Goal: Task Accomplishment & Management: Complete application form

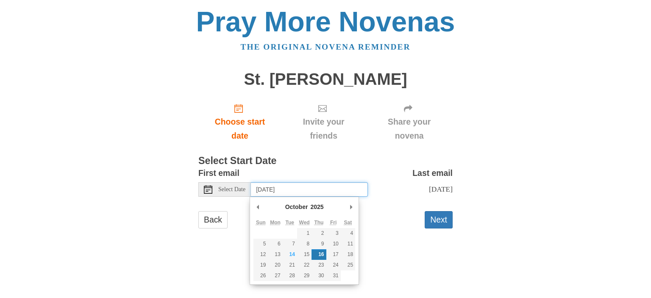
click at [288, 191] on input "[DATE]" at bounding box center [309, 189] width 117 height 14
type input "[DATE]"
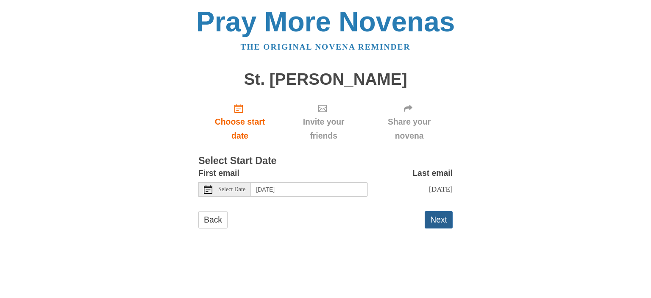
click at [444, 220] on button "Next" at bounding box center [439, 219] width 28 height 17
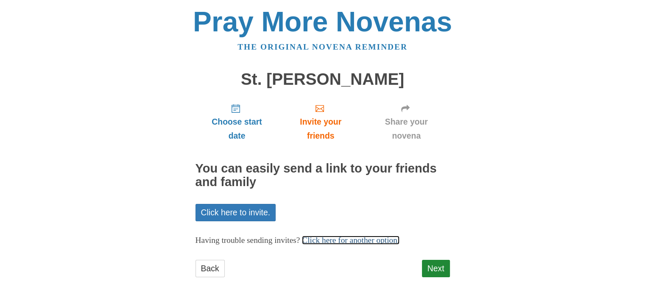
click at [399, 239] on link "Click here for another option." at bounding box center [351, 240] width 98 height 9
